Goal: Transaction & Acquisition: Purchase product/service

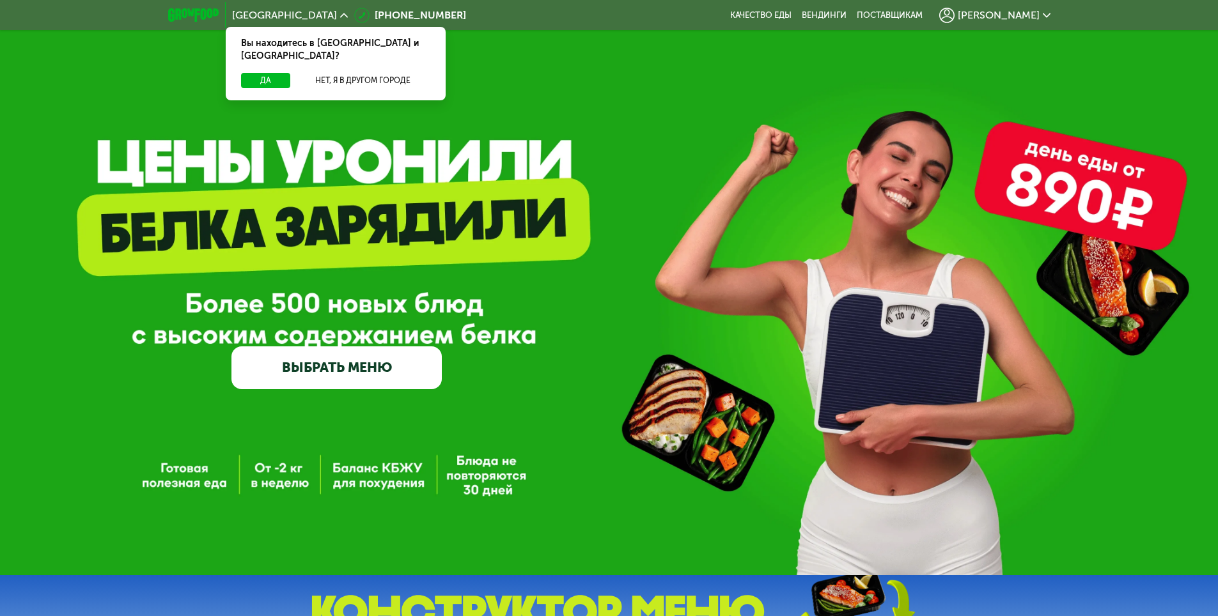
click at [387, 371] on link "ВЫБРАТЬ МЕНЮ" at bounding box center [336, 368] width 210 height 42
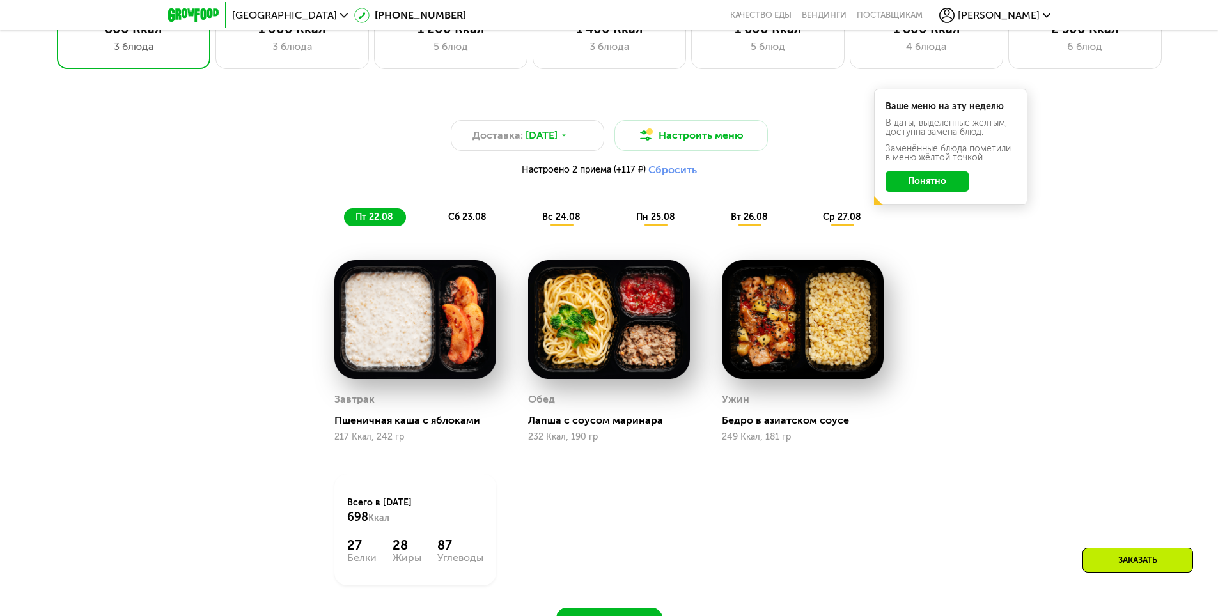
scroll to position [690, 0]
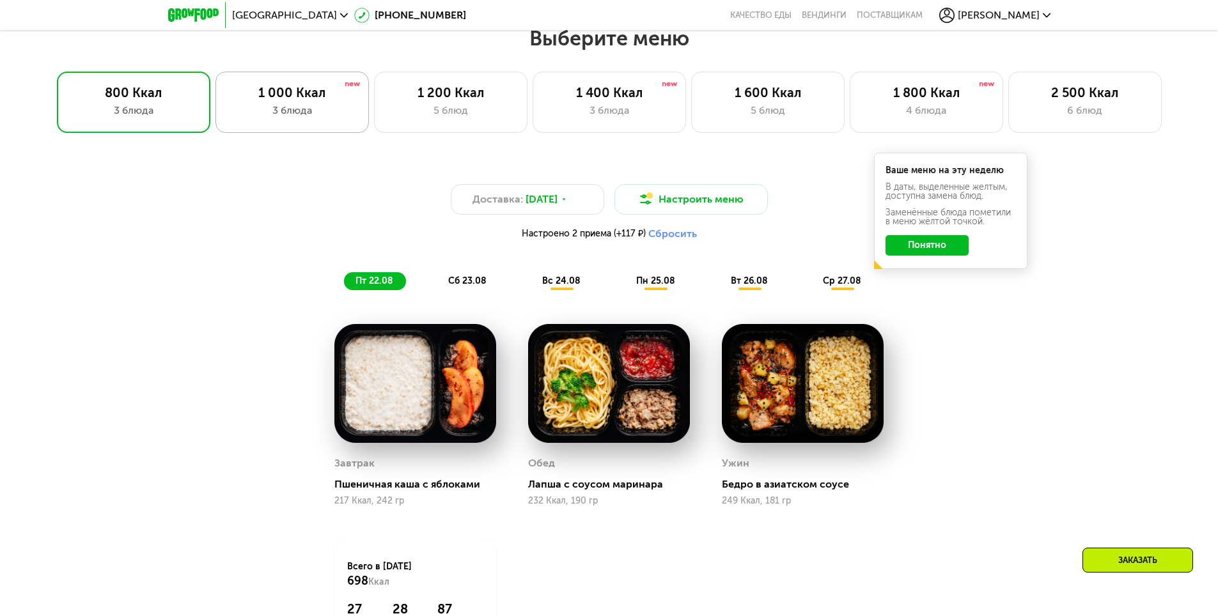
click at [277, 93] on div "1 000 Ккал" at bounding box center [292, 92] width 127 height 15
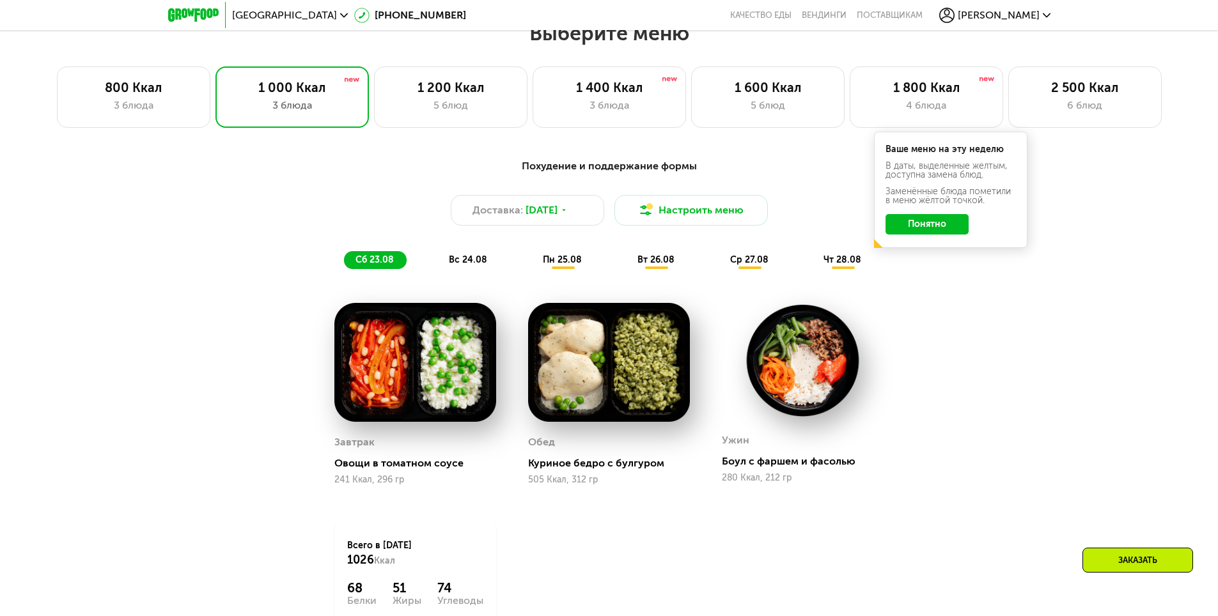
scroll to position [627, 0]
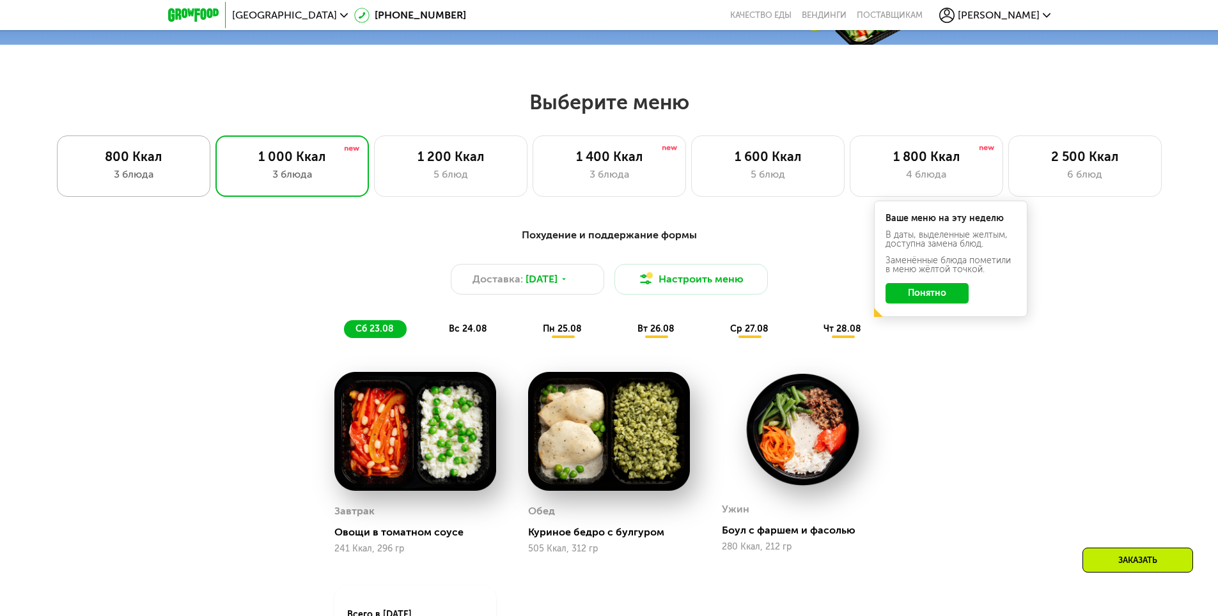
click at [154, 177] on div "3 блюда" at bounding box center [133, 174] width 127 height 15
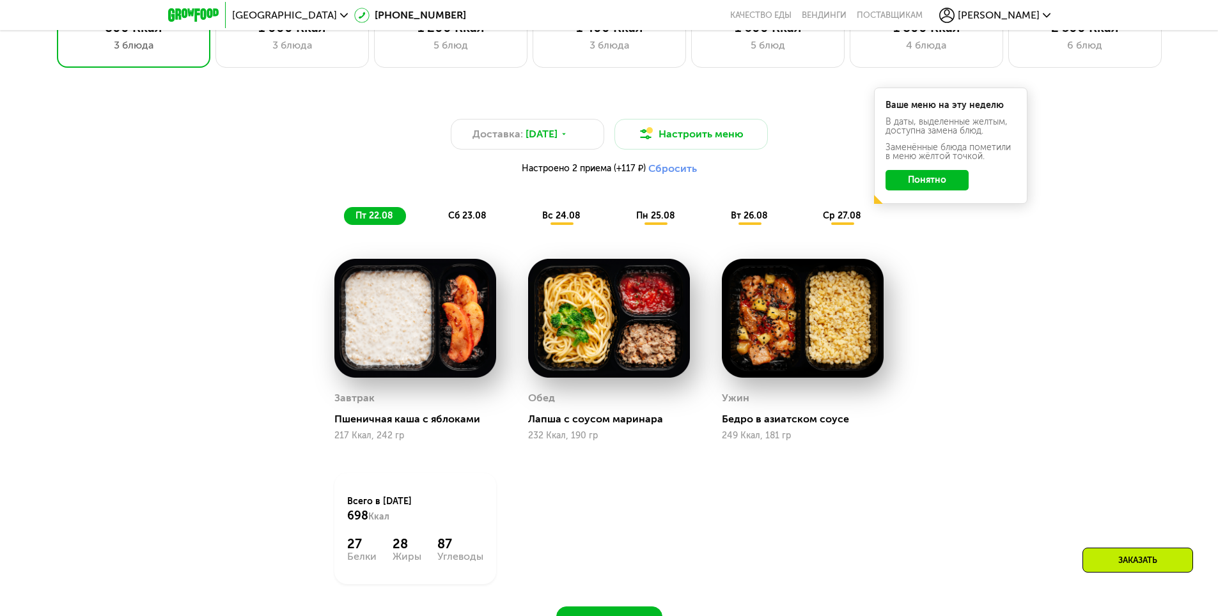
scroll to position [754, 0]
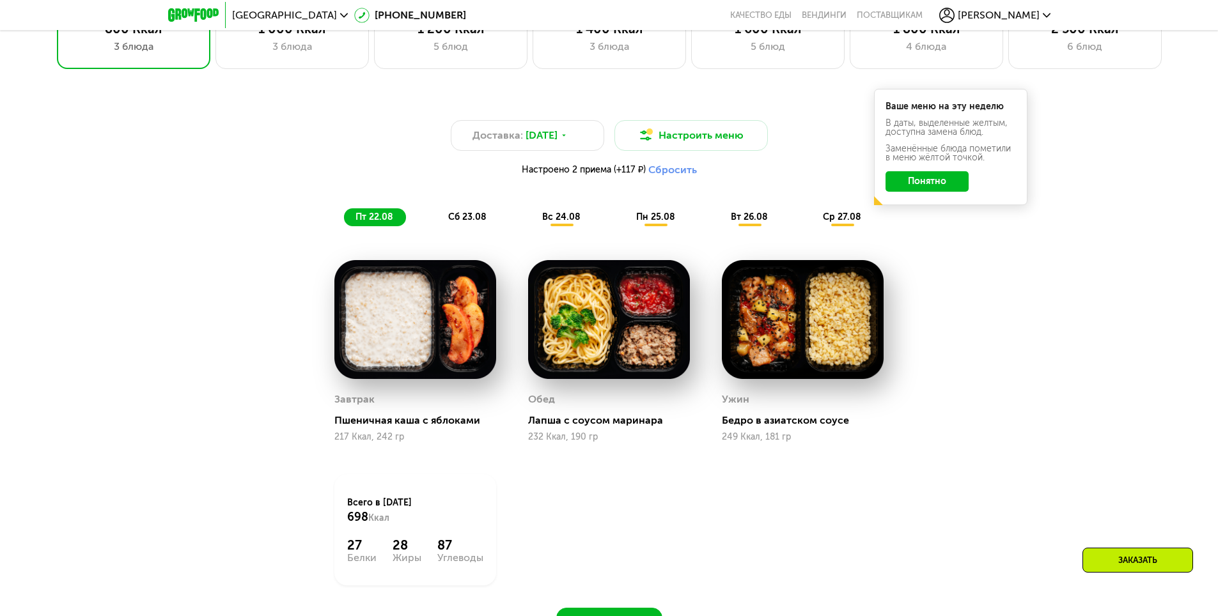
click at [935, 187] on button "Понятно" at bounding box center [926, 181] width 83 height 20
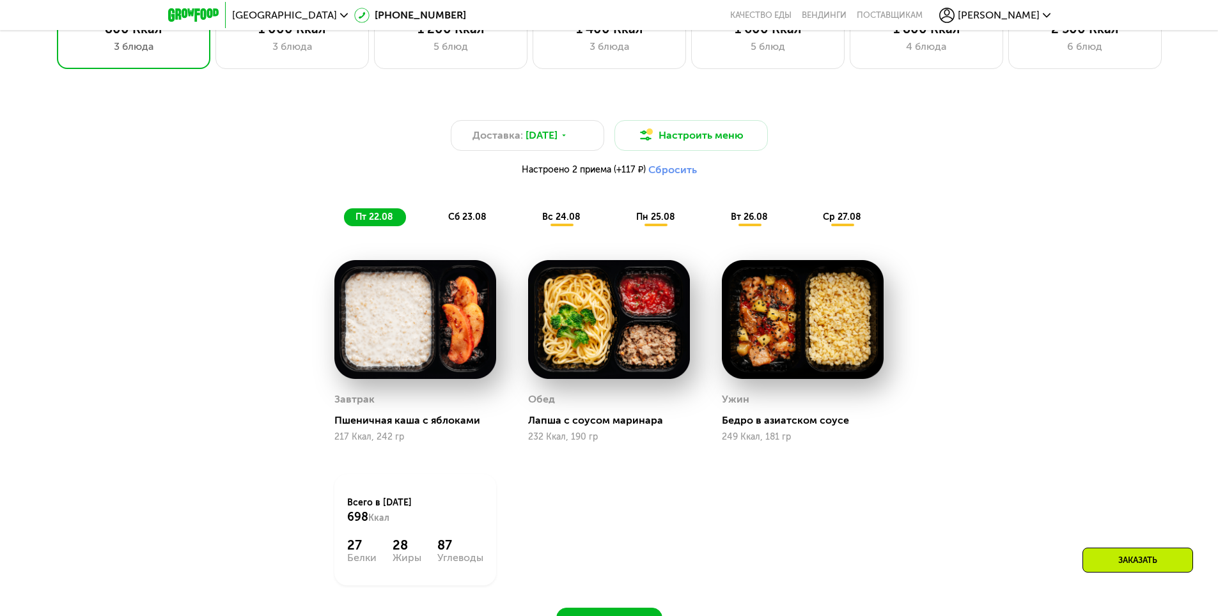
click at [1034, 14] on span "[PERSON_NAME]" at bounding box center [999, 15] width 82 height 10
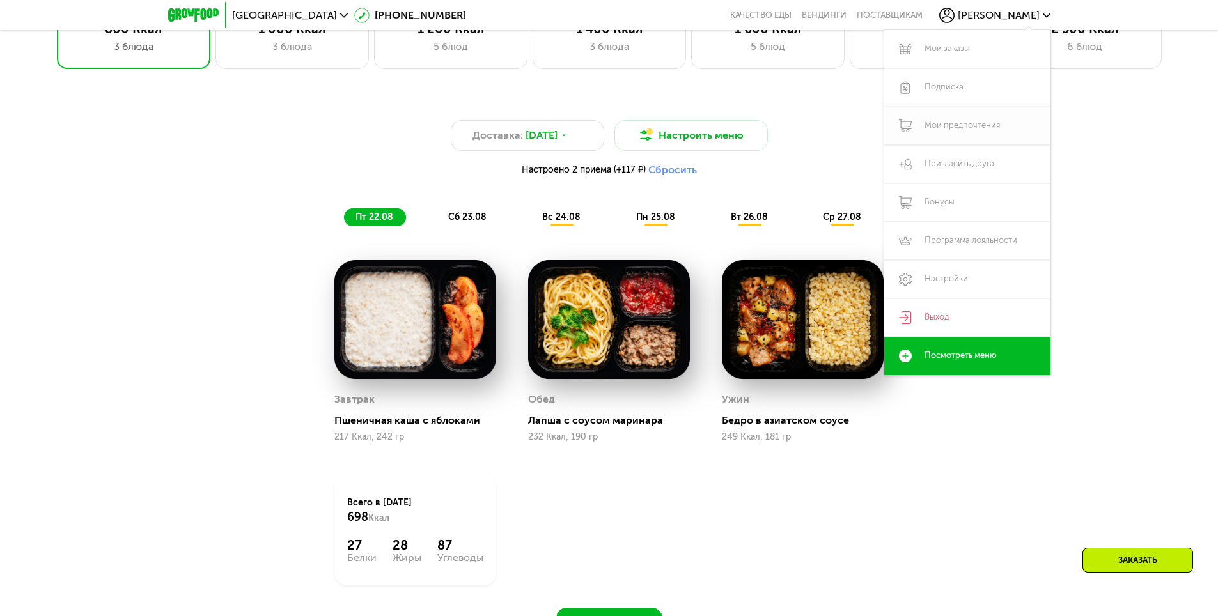
click at [955, 120] on link "Мои предпочтения" at bounding box center [967, 126] width 166 height 38
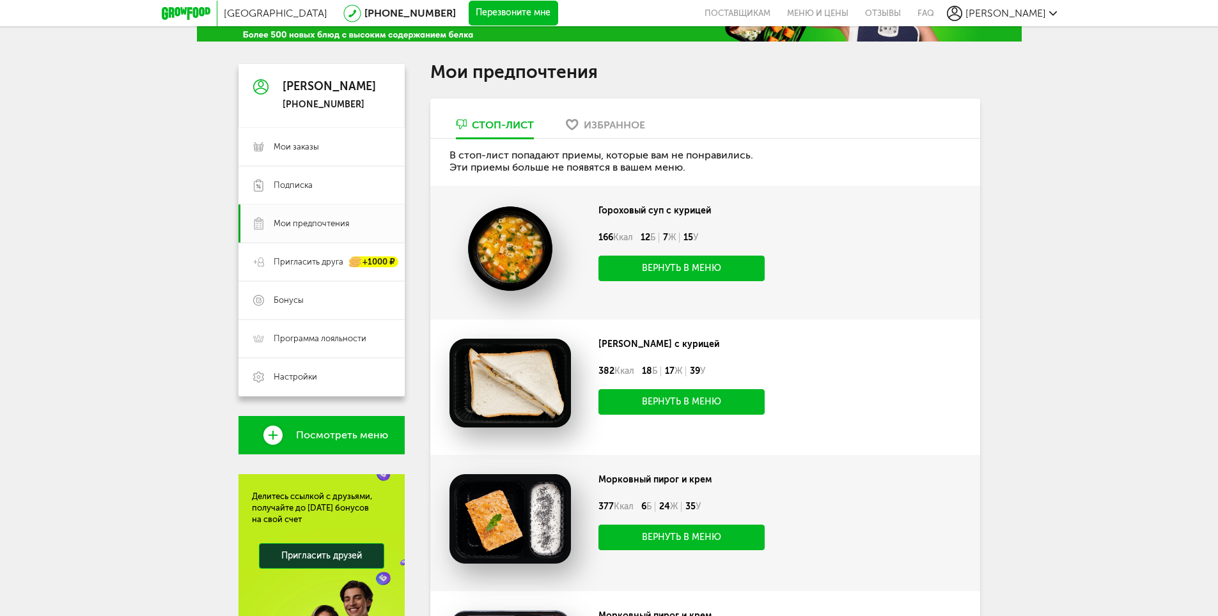
scroll to position [128, 0]
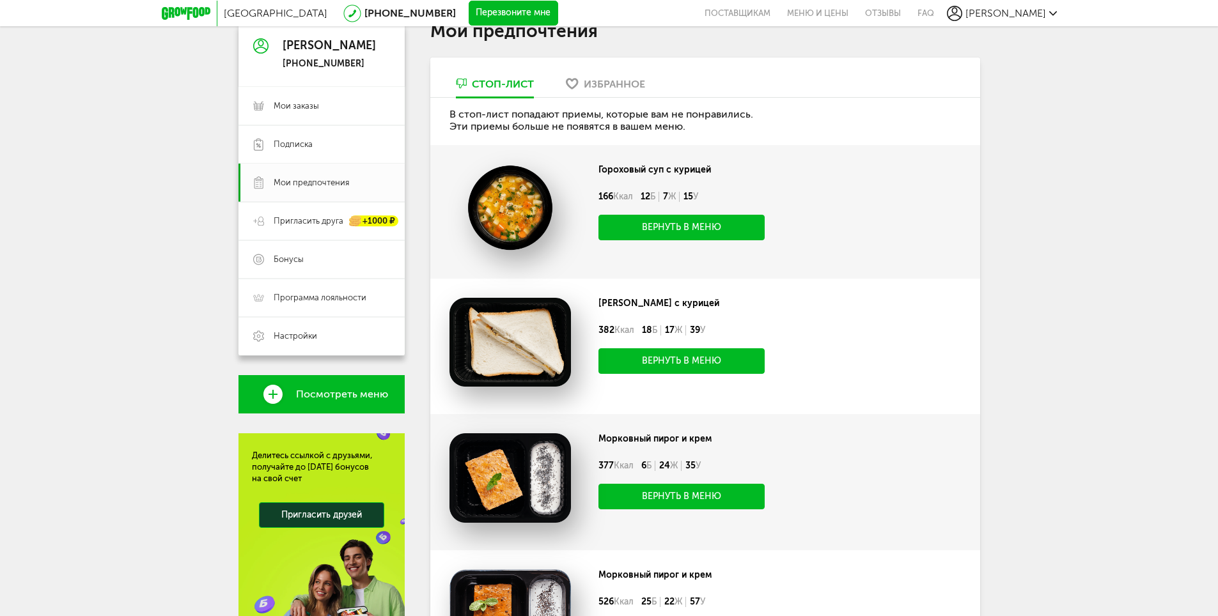
click at [717, 231] on button "Вернуть в меню" at bounding box center [681, 228] width 166 height 26
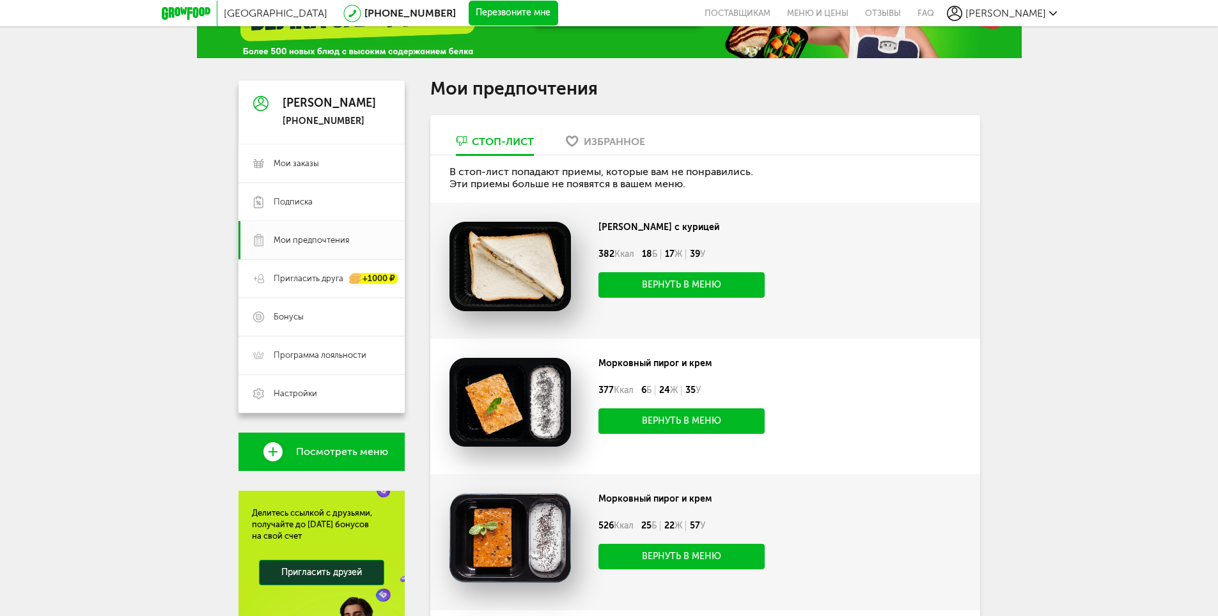
scroll to position [20, 0]
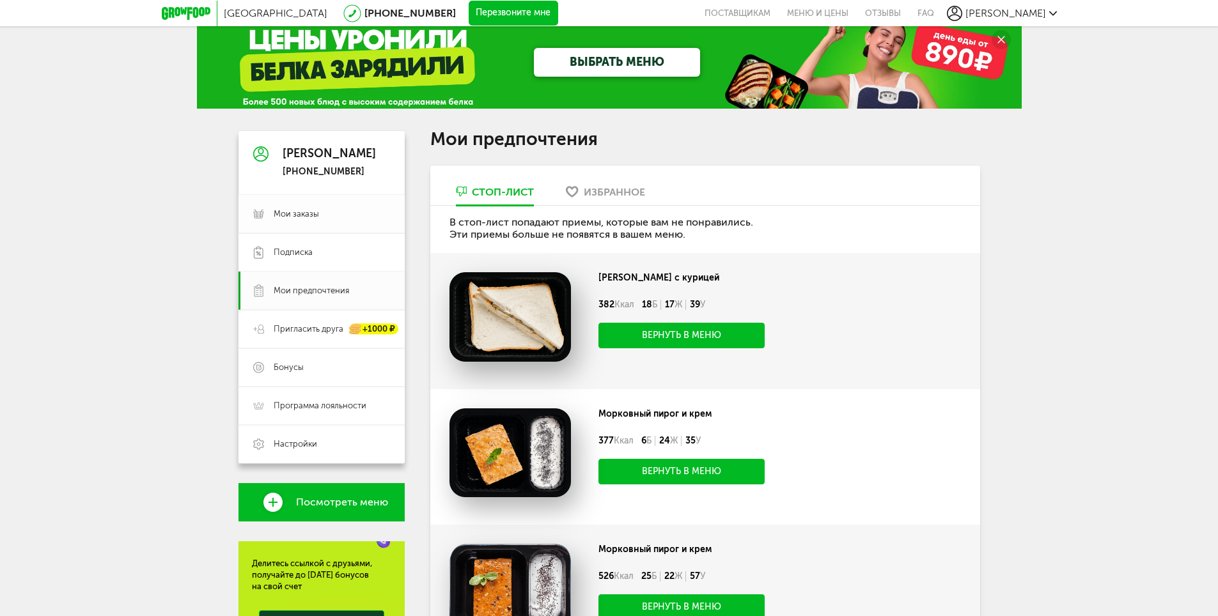
click at [318, 221] on link "Мои заказы" at bounding box center [321, 214] width 166 height 38
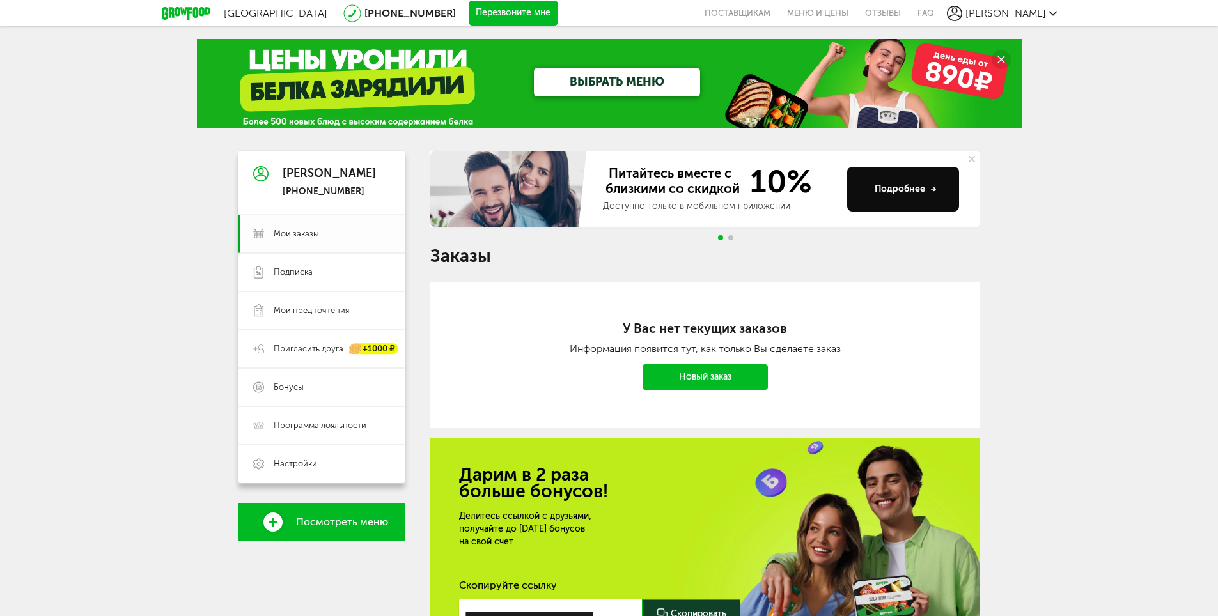
click at [299, 233] on span "Мои заказы" at bounding box center [296, 234] width 45 height 12
click at [189, 17] on icon at bounding box center [186, 13] width 49 height 13
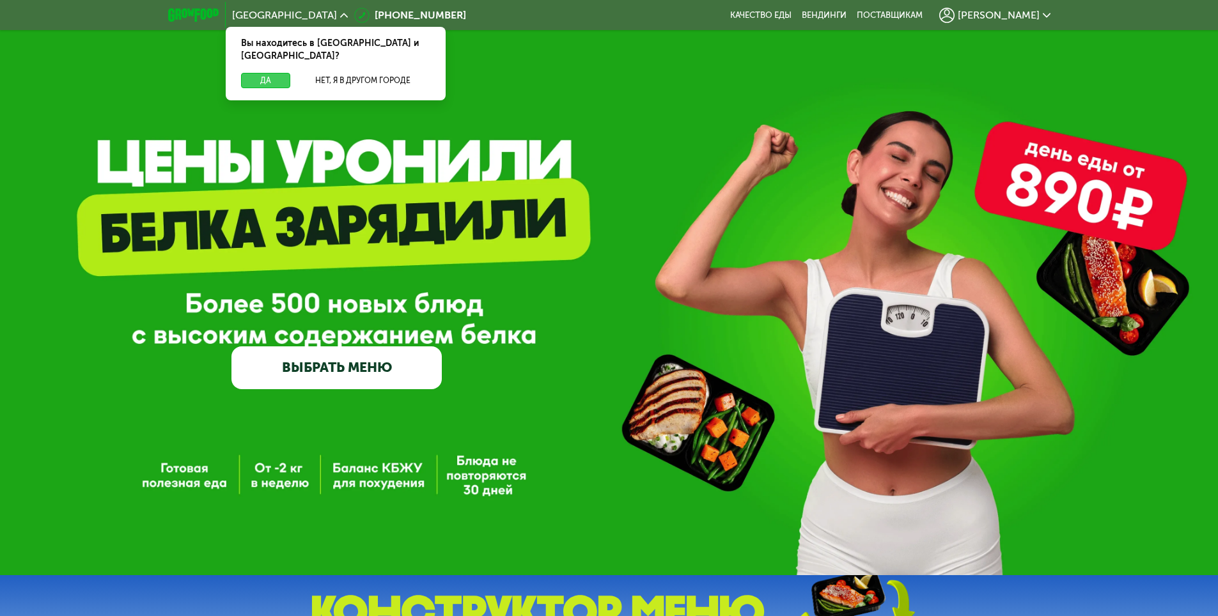
click at [272, 73] on button "Да" at bounding box center [265, 80] width 49 height 15
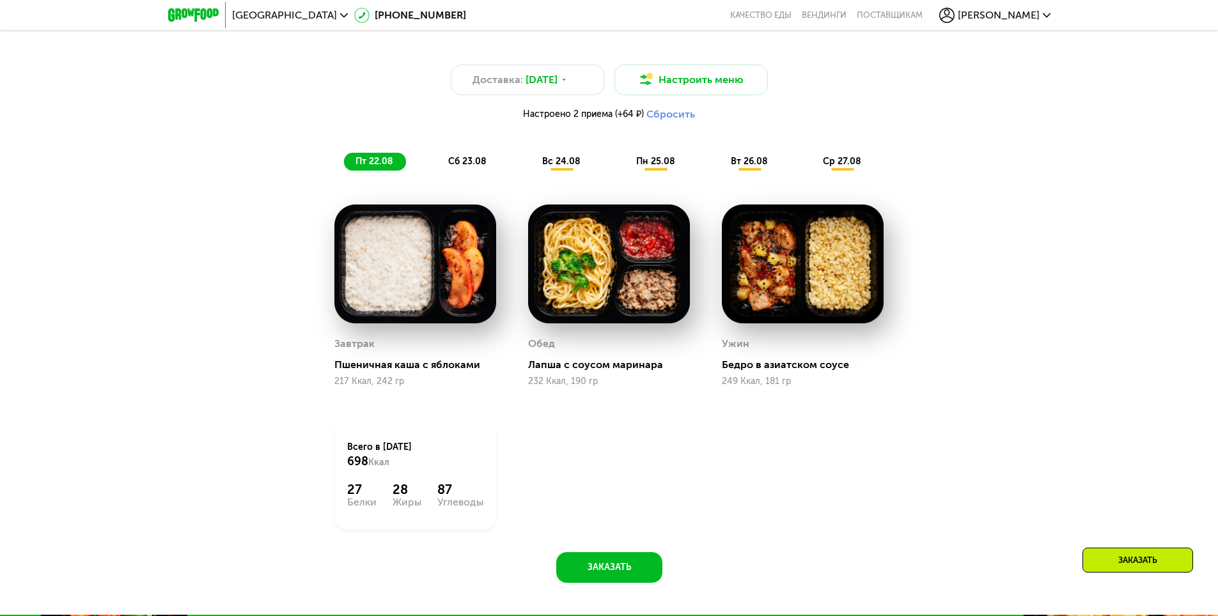
scroll to position [767, 0]
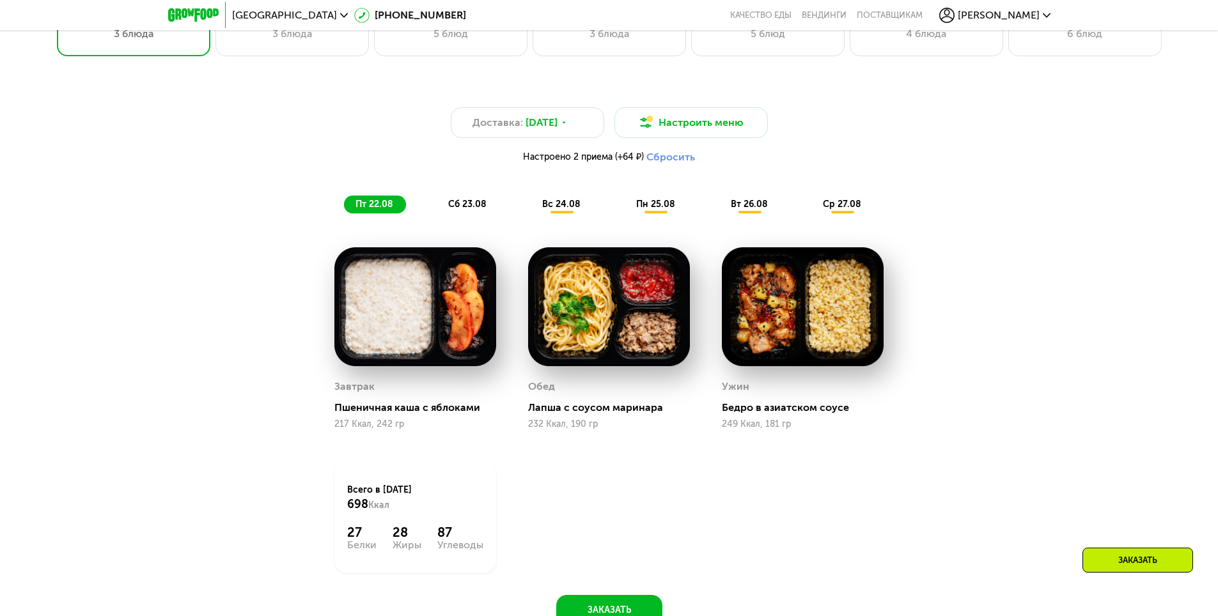
click at [480, 209] on span "сб 23.08" at bounding box center [467, 204] width 38 height 11
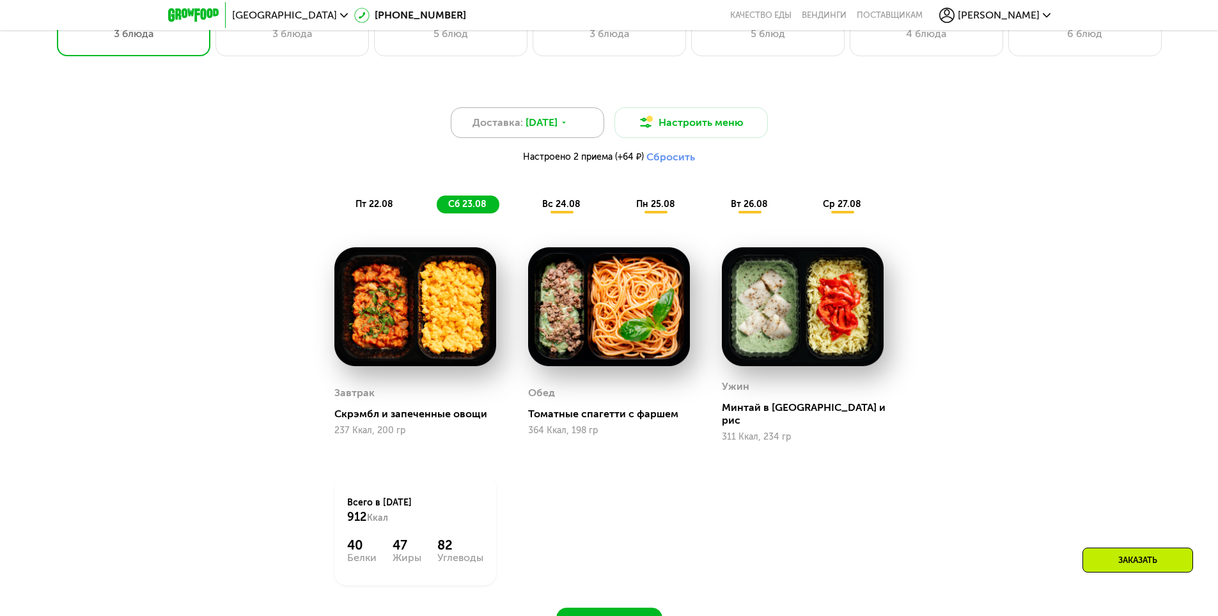
click at [524, 120] on div "Доставка: 21 авг, чт" at bounding box center [527, 122] width 153 height 31
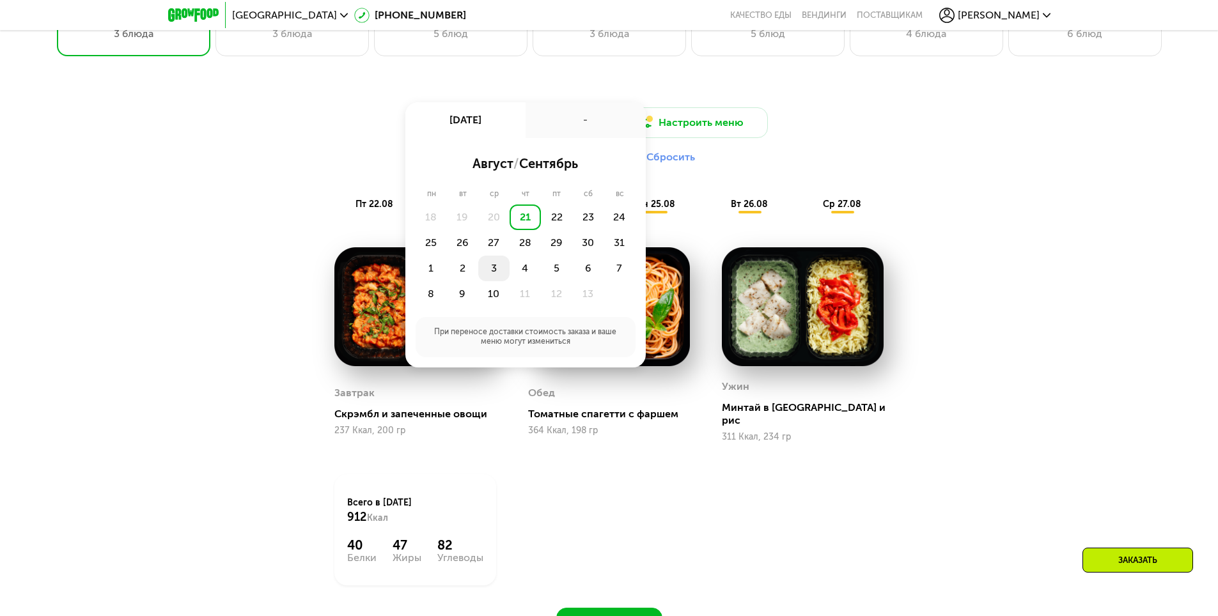
click at [510, 270] on div "3" at bounding box center [525, 269] width 31 height 26
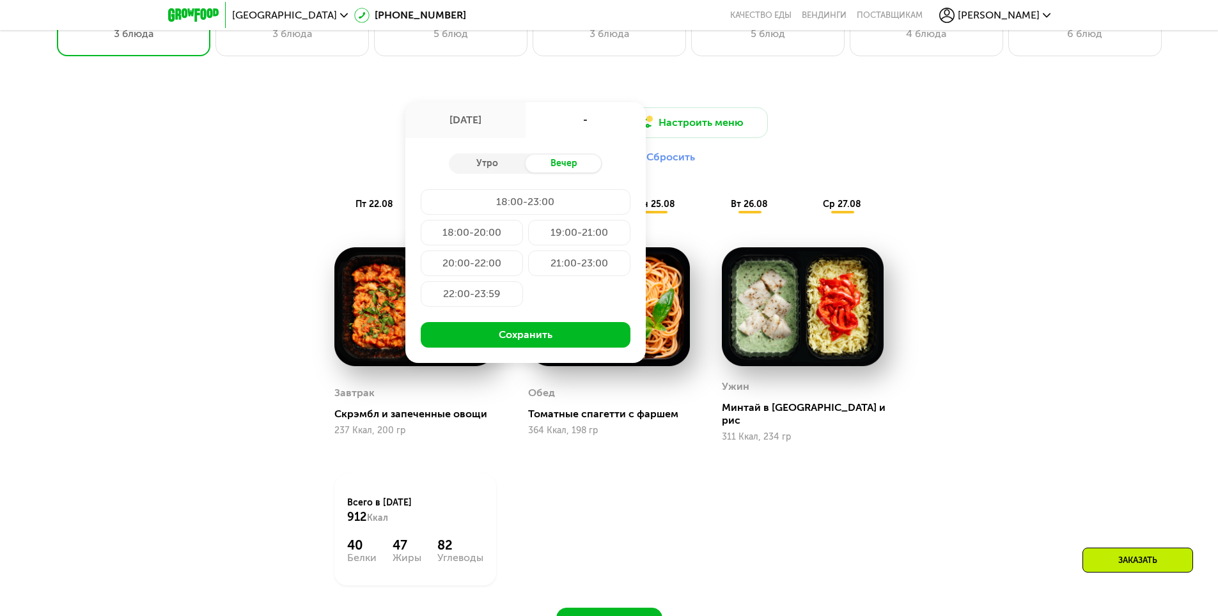
click at [244, 261] on div "Доставка: 3 сен, ср 3 сен, ср - Утро Вечер 18:00-23:00 18:00-20:00 19:00-21:00 …" at bounding box center [609, 359] width 788 height 560
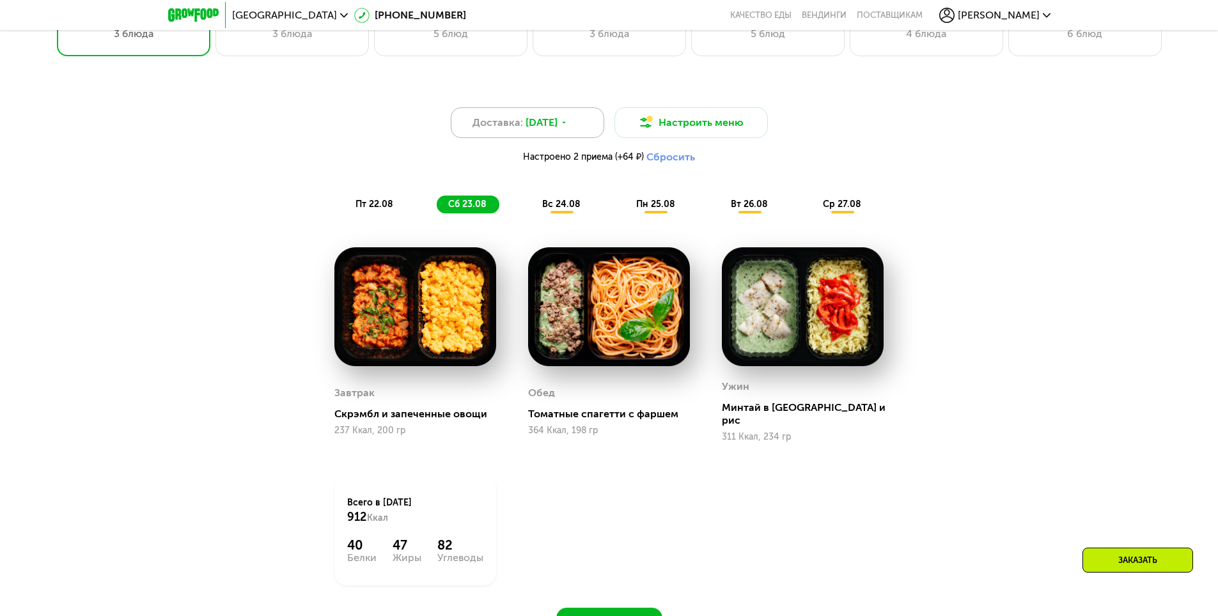
click at [575, 133] on div "Доставка: 21 авг, чт" at bounding box center [527, 122] width 153 height 31
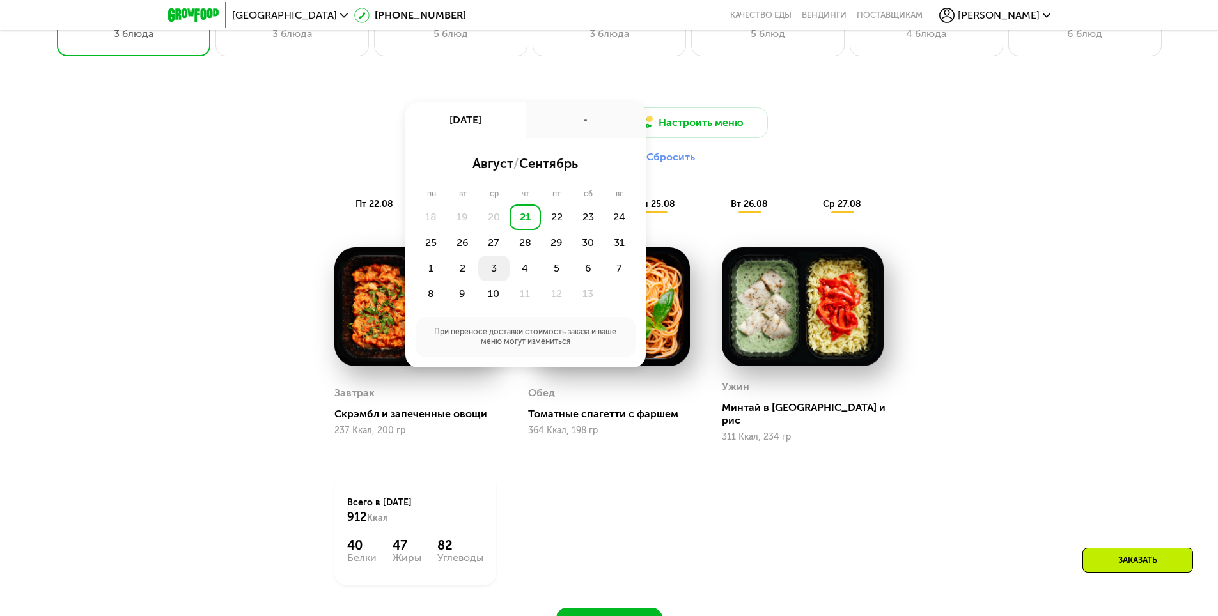
click at [510, 271] on div "3" at bounding box center [525, 269] width 31 height 26
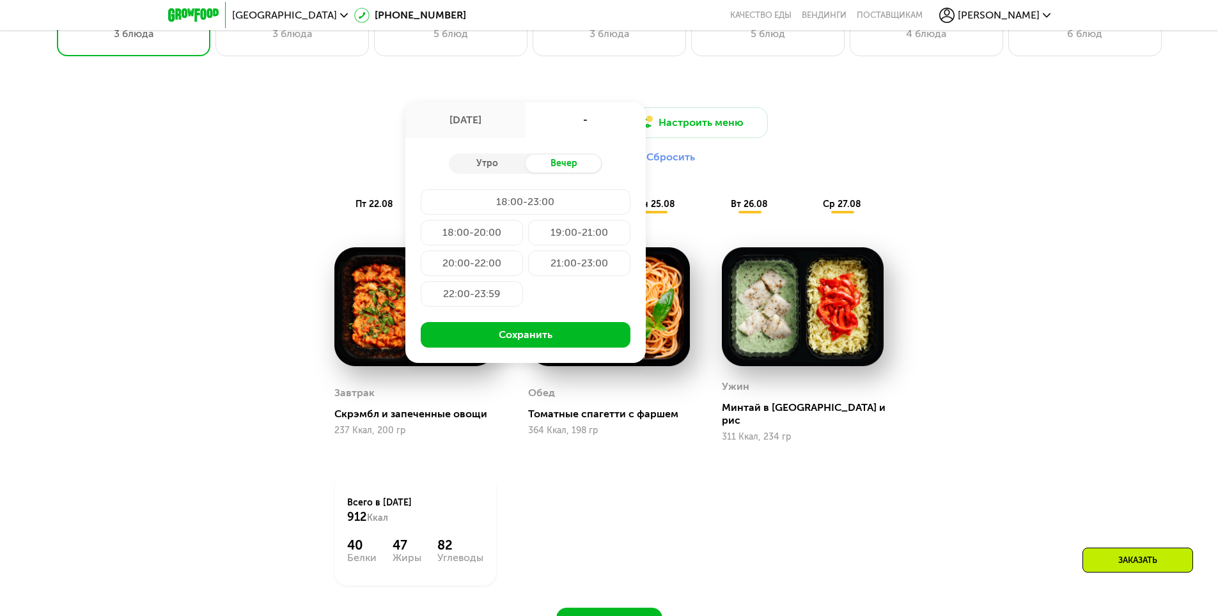
click at [528, 266] on div "20:00-22:00" at bounding box center [579, 264] width 102 height 26
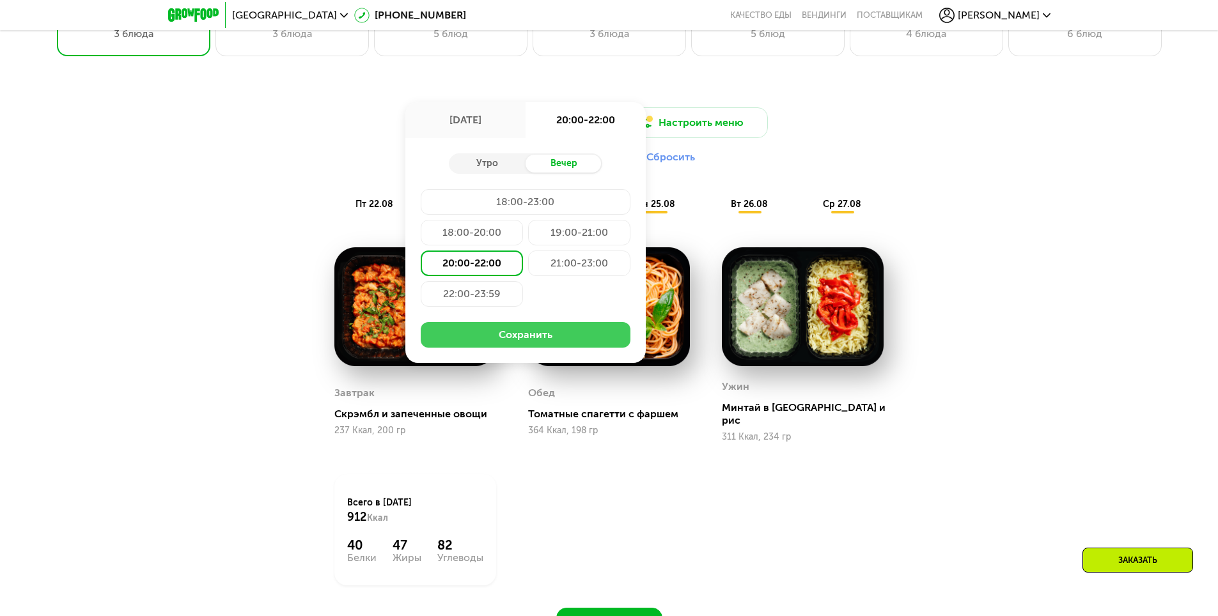
click at [466, 343] on button "Сохранить" at bounding box center [526, 335] width 210 height 26
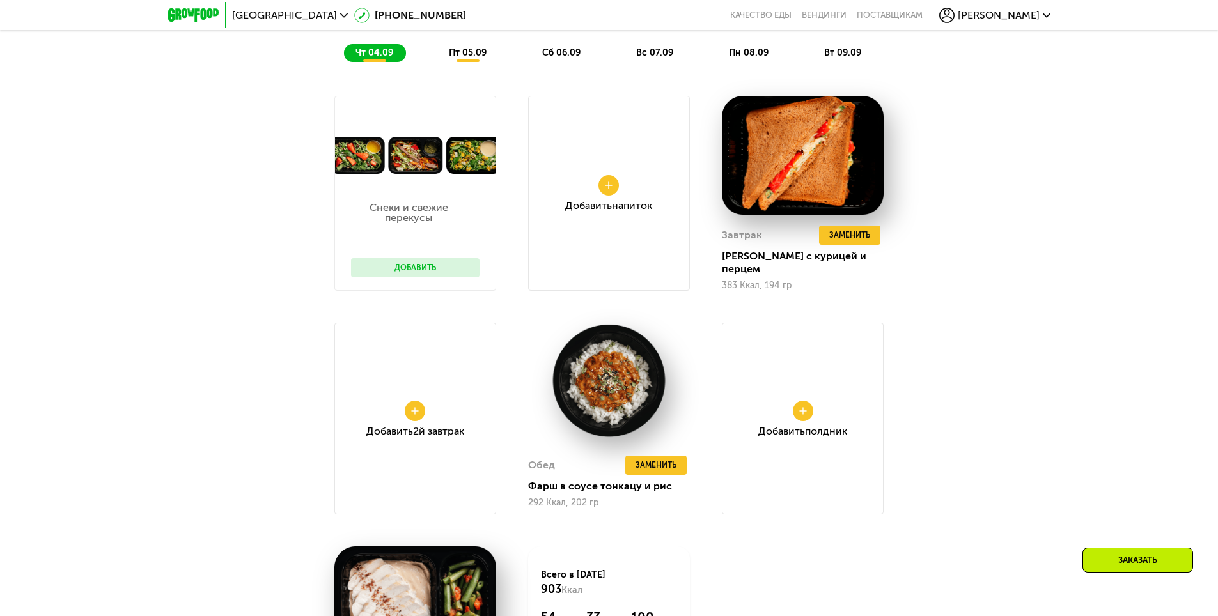
scroll to position [895, 0]
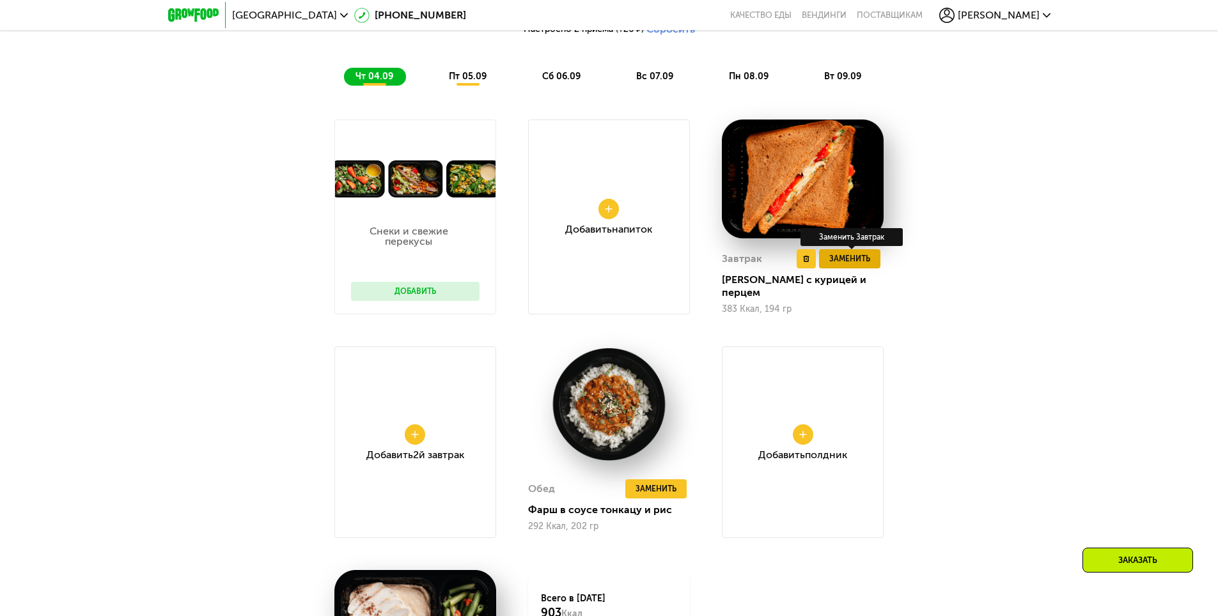
click at [853, 265] on span "Заменить" at bounding box center [849, 259] width 41 height 13
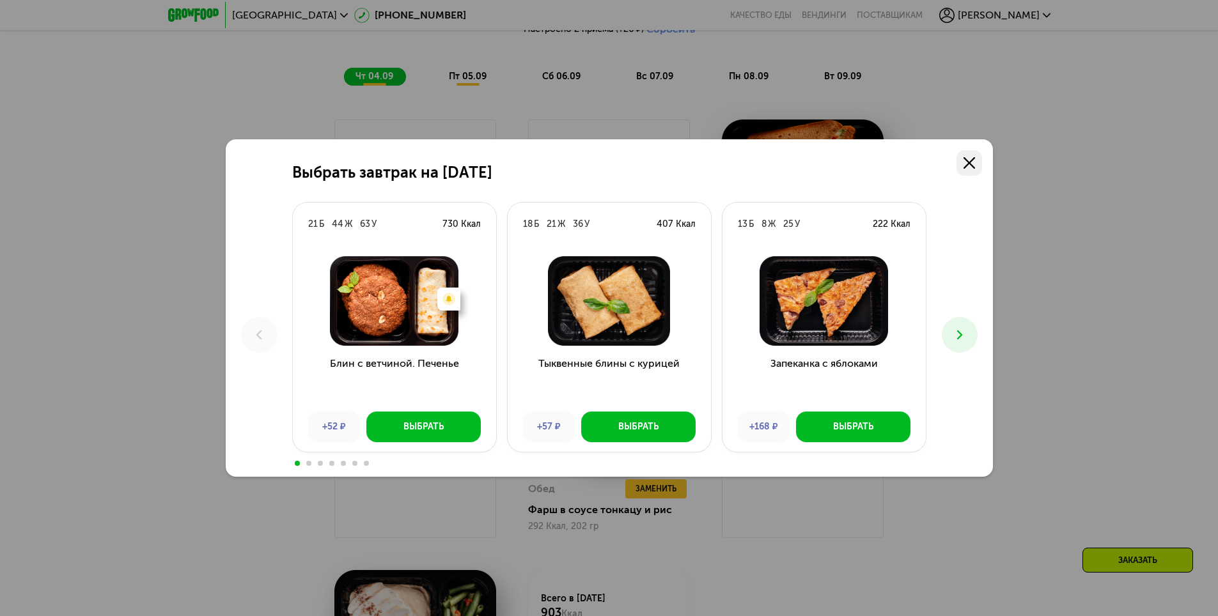
click at [970, 164] on use at bounding box center [969, 163] width 12 height 12
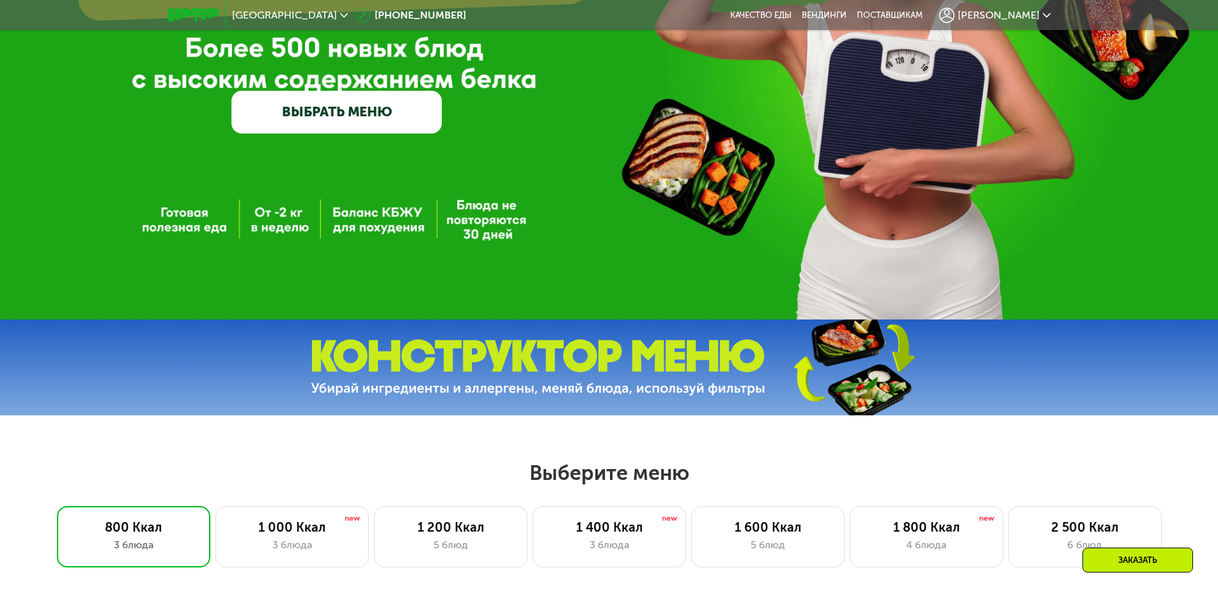
scroll to position [0, 0]
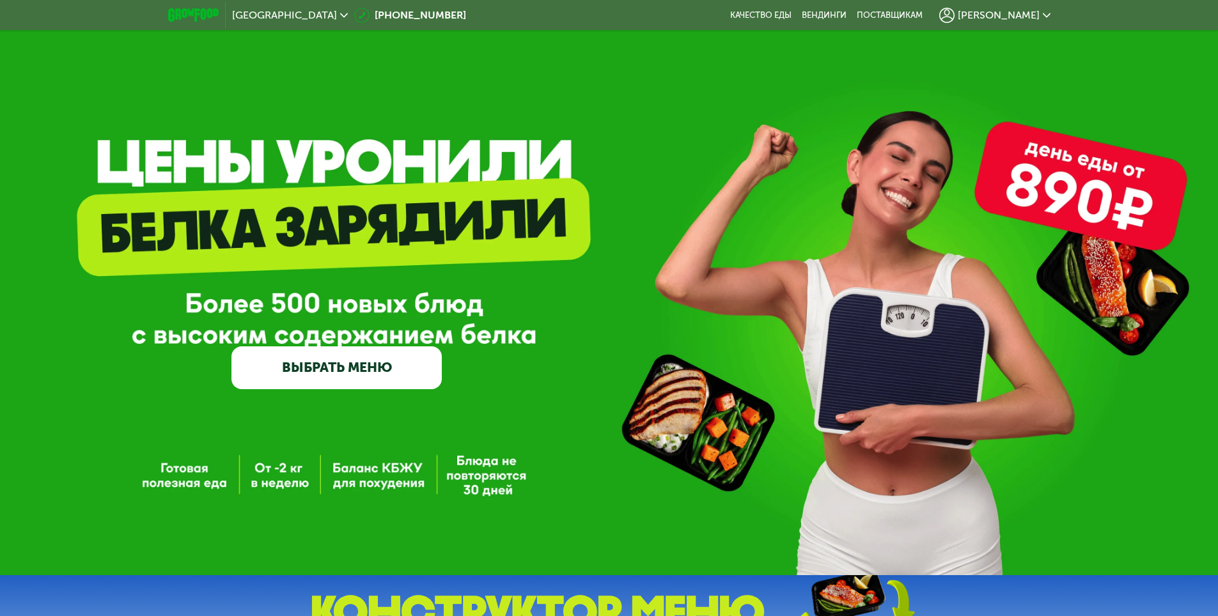
click at [1020, 16] on span "[PERSON_NAME]" at bounding box center [999, 15] width 82 height 10
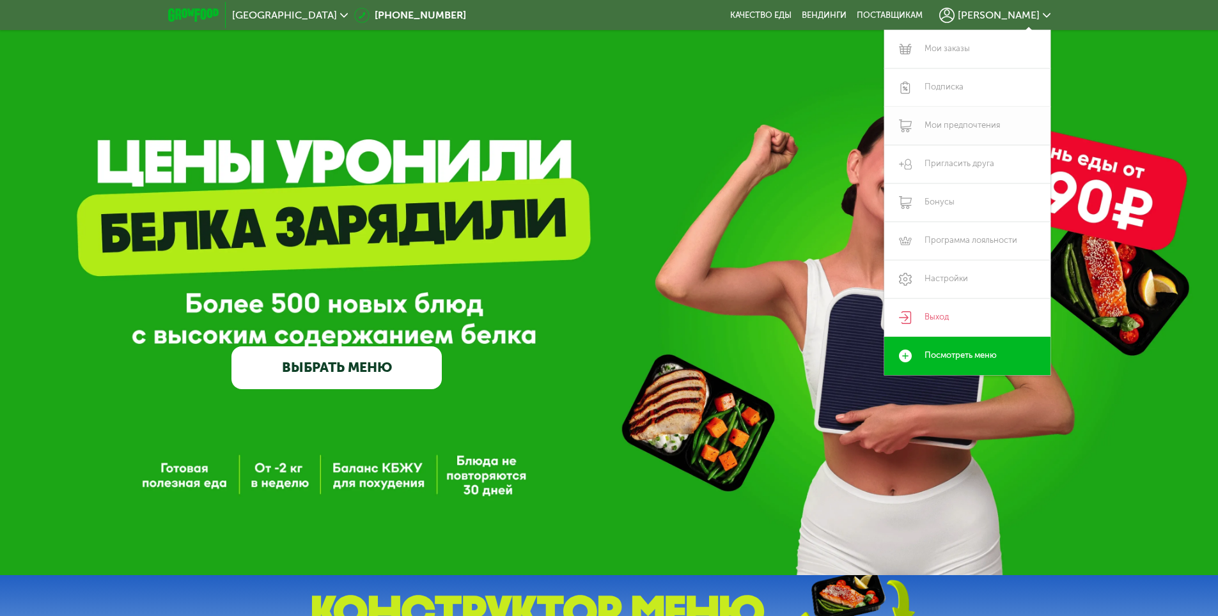
click at [975, 130] on link "Мои предпочтения" at bounding box center [967, 126] width 166 height 38
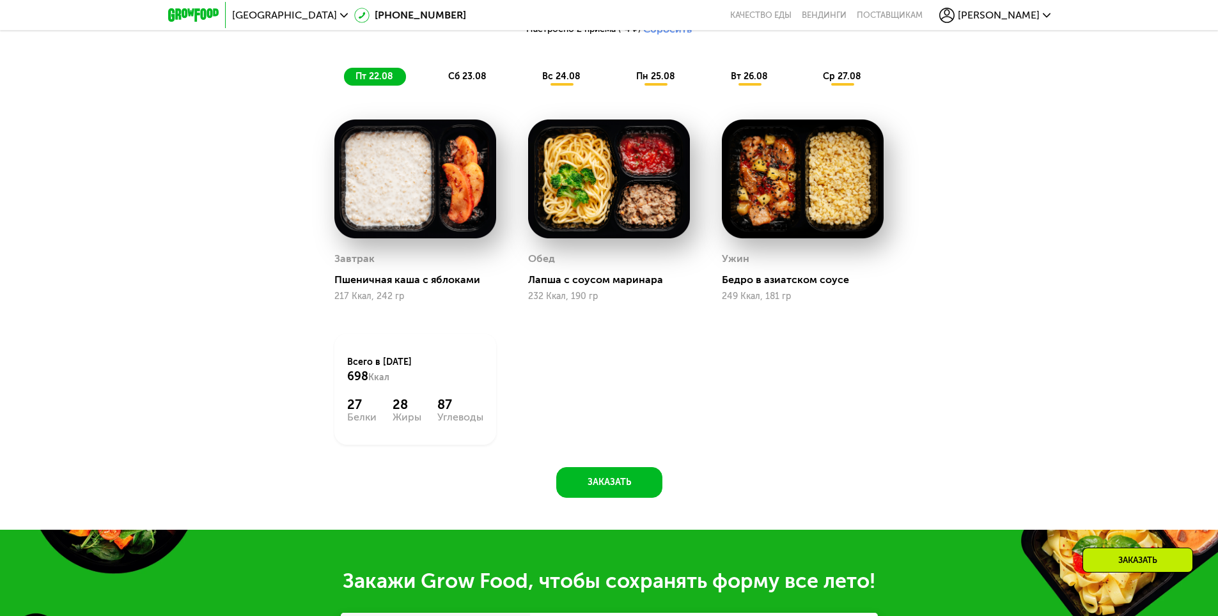
scroll to position [767, 0]
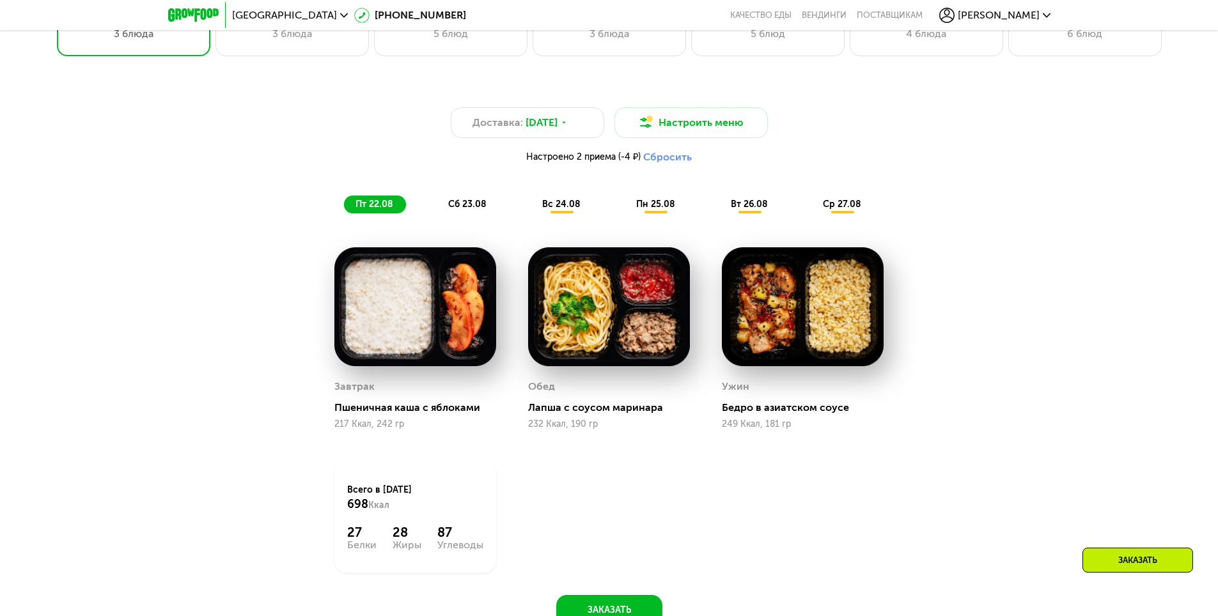
click at [625, 202] on div "вс 24.08" at bounding box center [656, 205] width 63 height 18
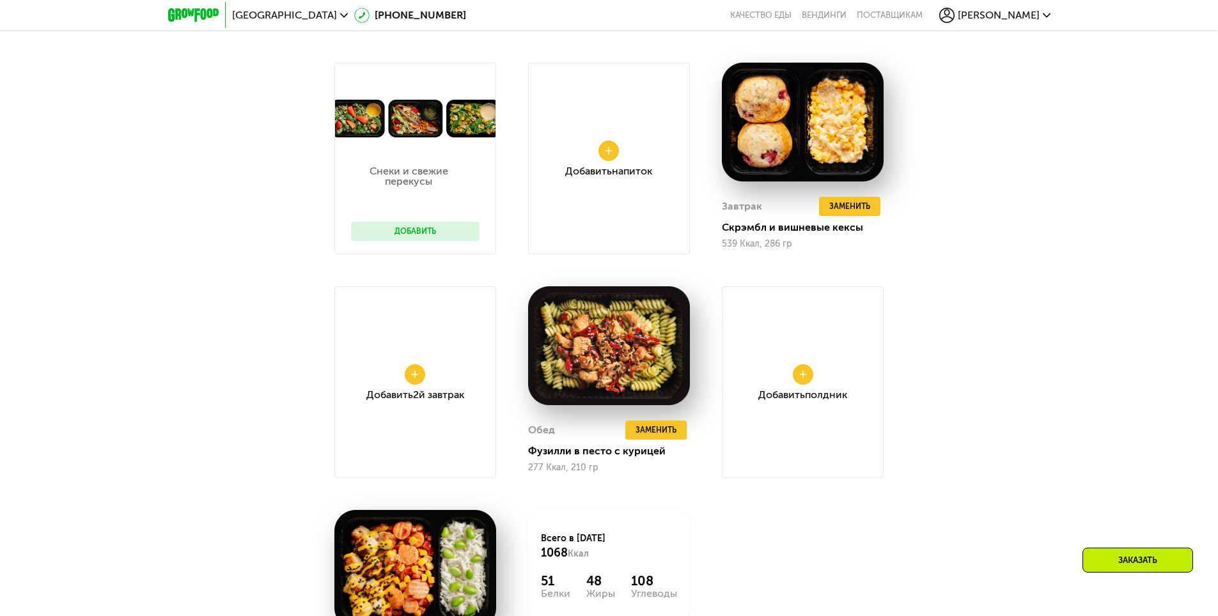
scroll to position [959, 0]
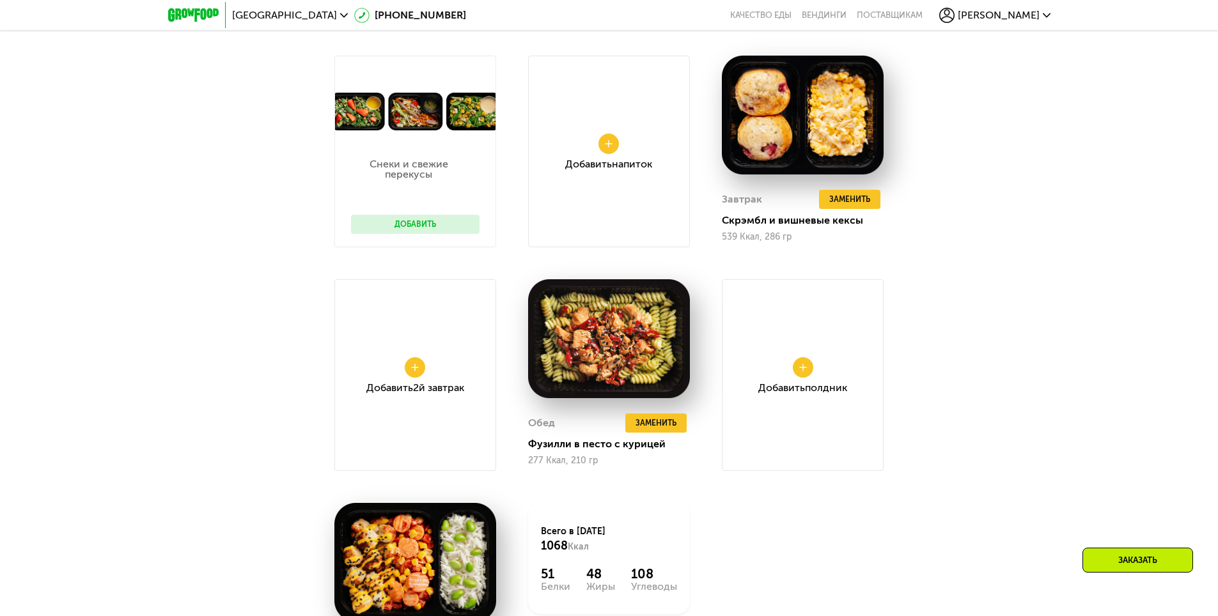
click at [611, 147] on use at bounding box center [609, 143] width 8 height 8
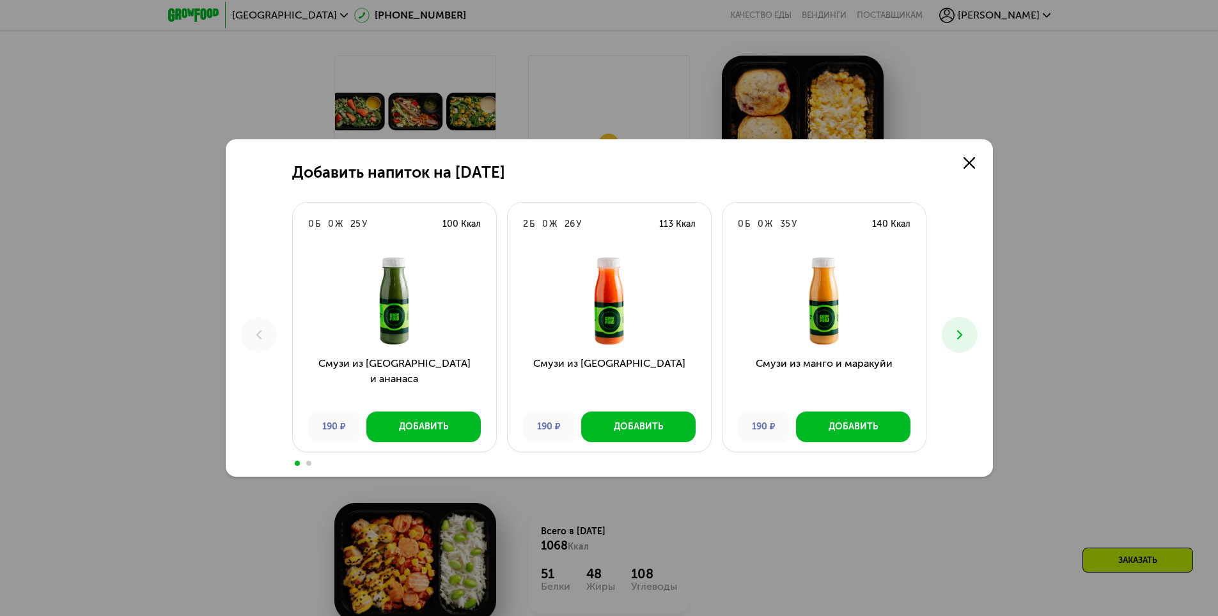
click at [186, 254] on div "Добавить напиток на 24 августа 0 Б 0 Ж 25 У 100 Ккал Смузи из киви и ананаса 19…" at bounding box center [609, 308] width 1218 height 616
click at [971, 155] on link at bounding box center [969, 163] width 26 height 26
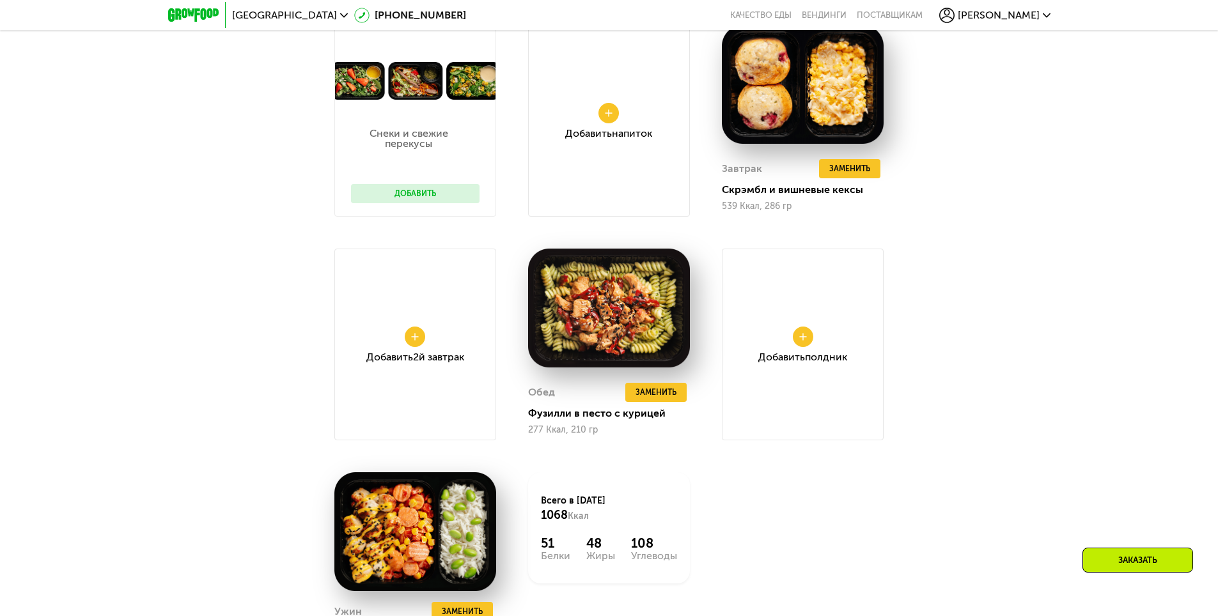
scroll to position [895, 0]
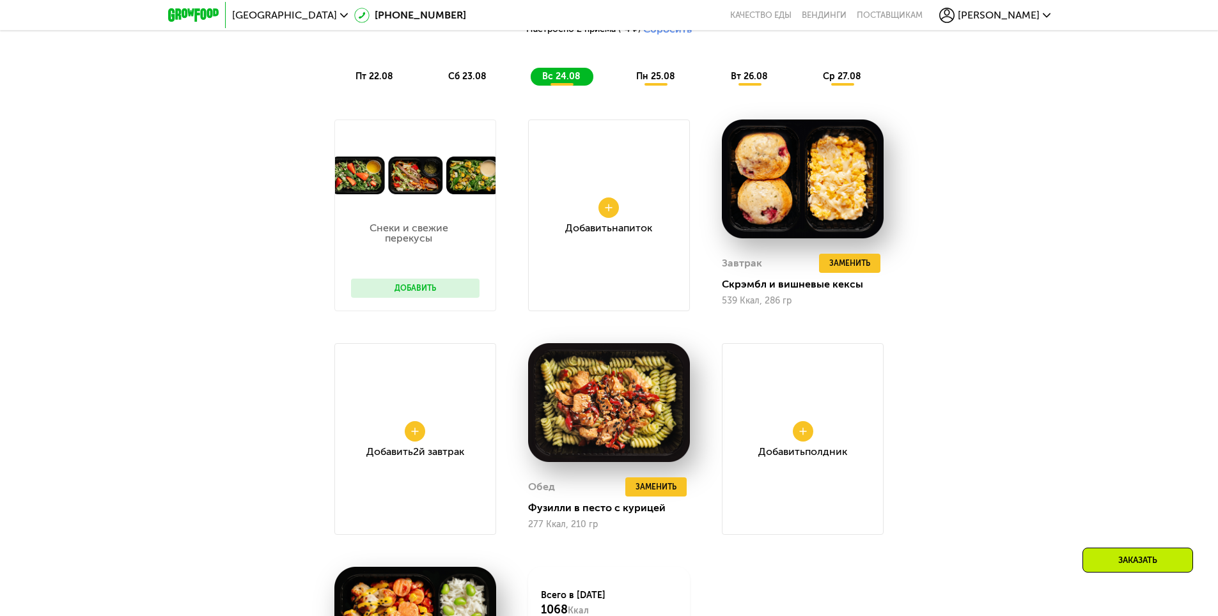
click at [483, 82] on span "сб 23.08" at bounding box center [467, 76] width 38 height 11
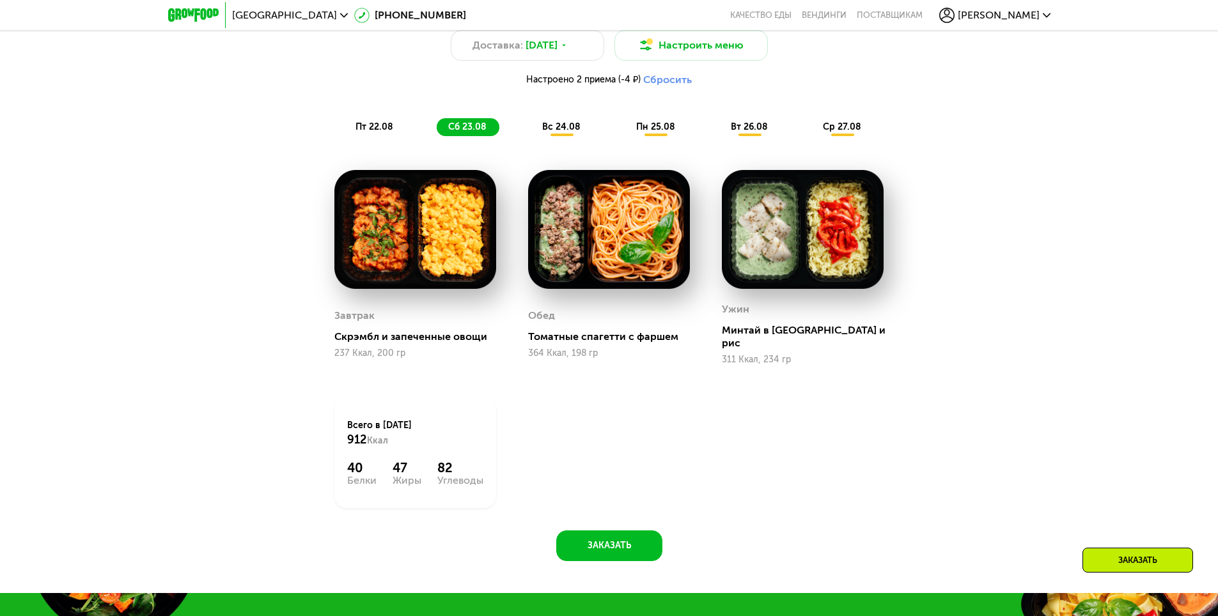
scroll to position [831, 0]
